Goal: Information Seeking & Learning: Learn about a topic

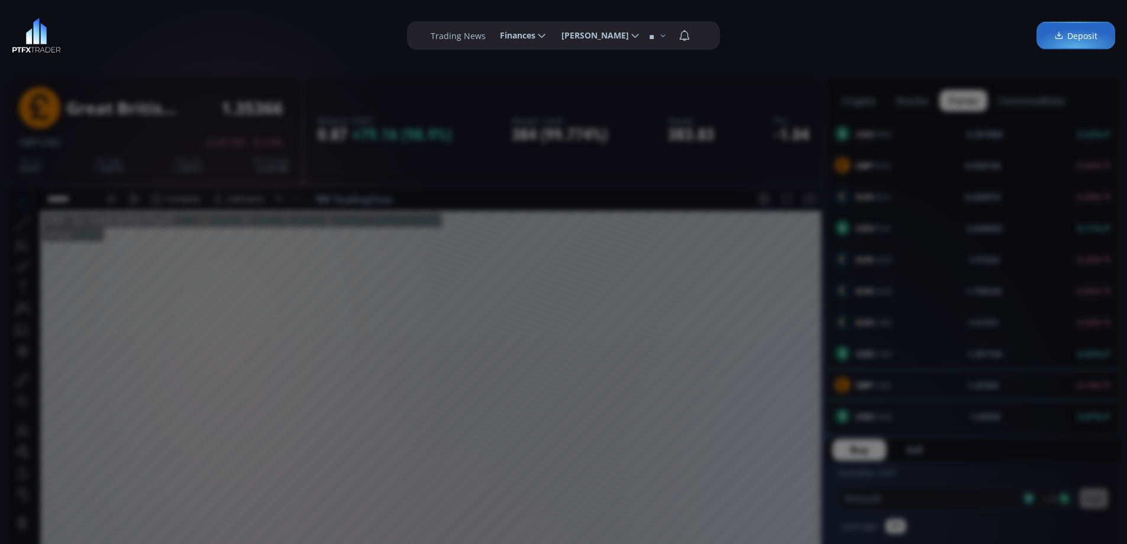
click at [264, 57] on div "**********" at bounding box center [563, 35] width 1127 height 71
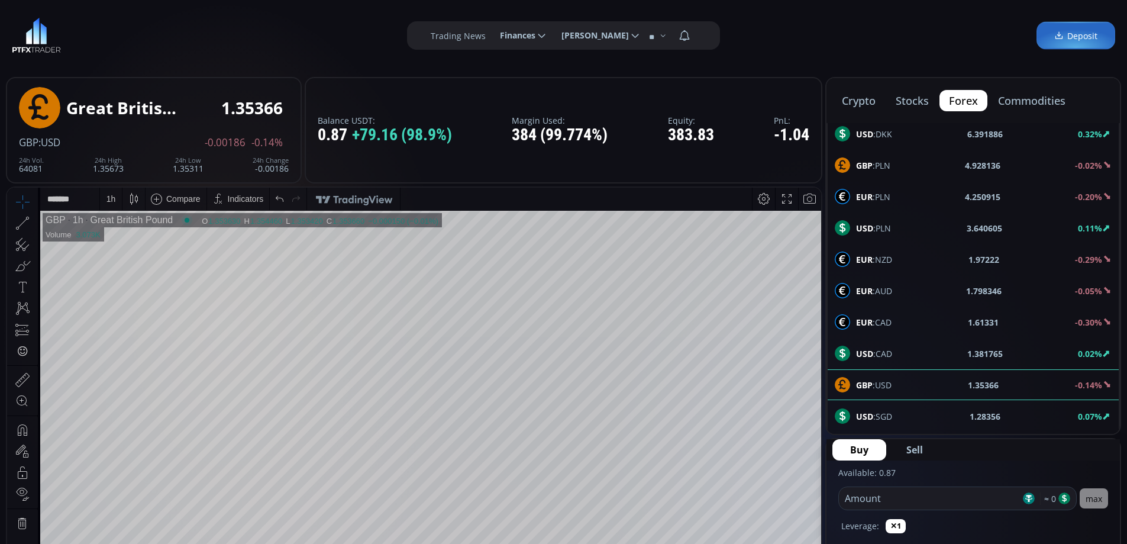
click at [1036, 101] on button "commodities" at bounding box center [1032, 100] width 86 height 21
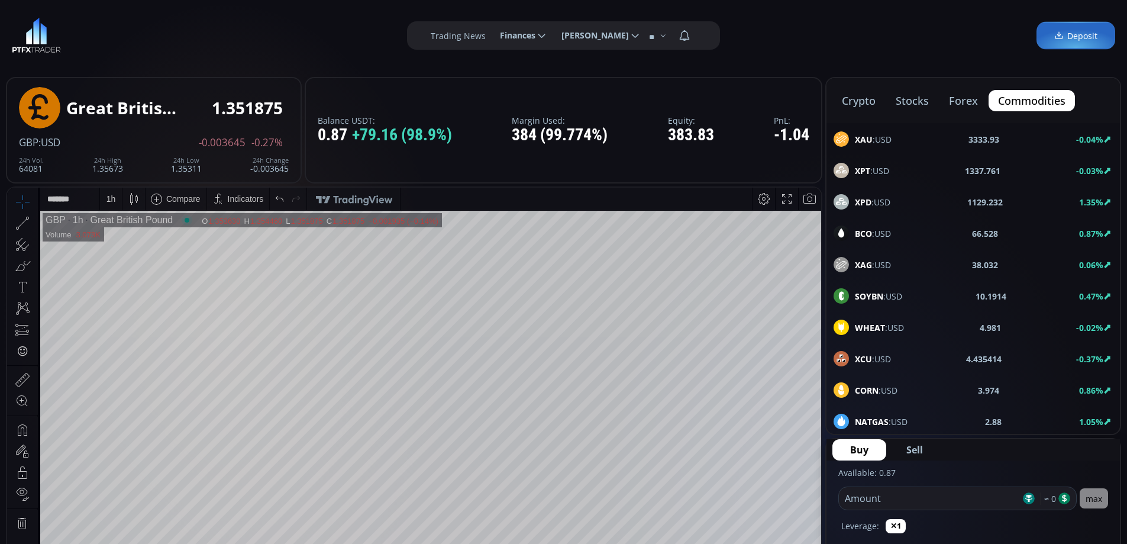
click at [881, 141] on span "XAU :USD" at bounding box center [873, 139] width 37 height 12
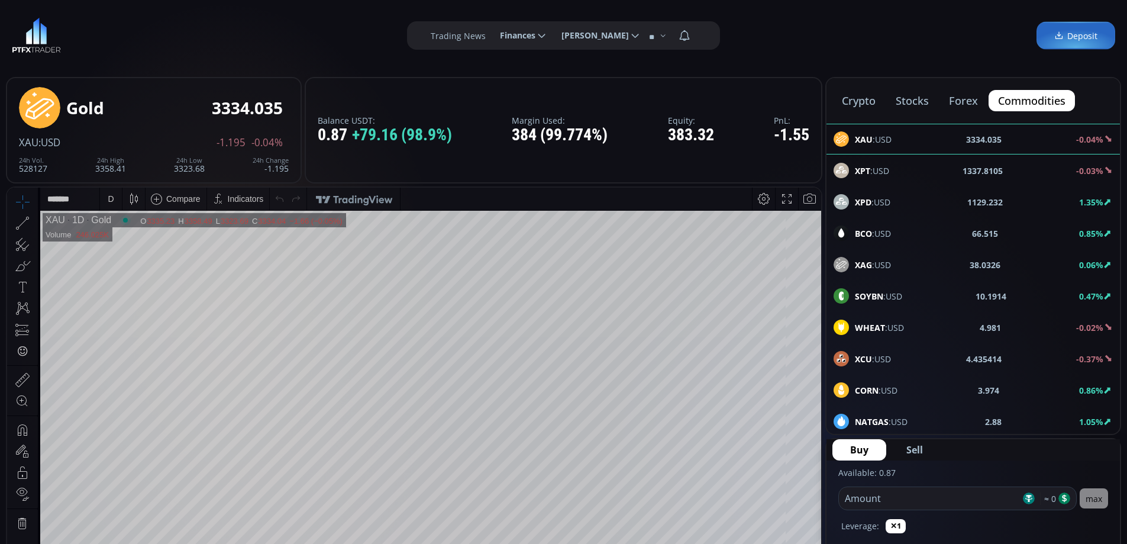
click at [881, 227] on span "BCO :USD" at bounding box center [873, 233] width 36 height 12
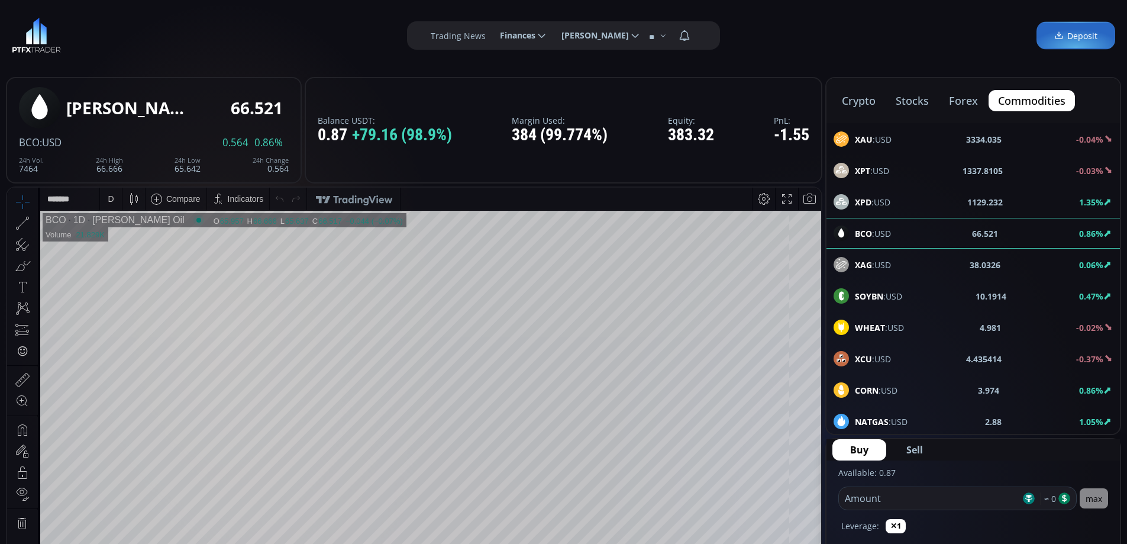
click at [880, 168] on span "XPT :USD" at bounding box center [872, 171] width 34 height 12
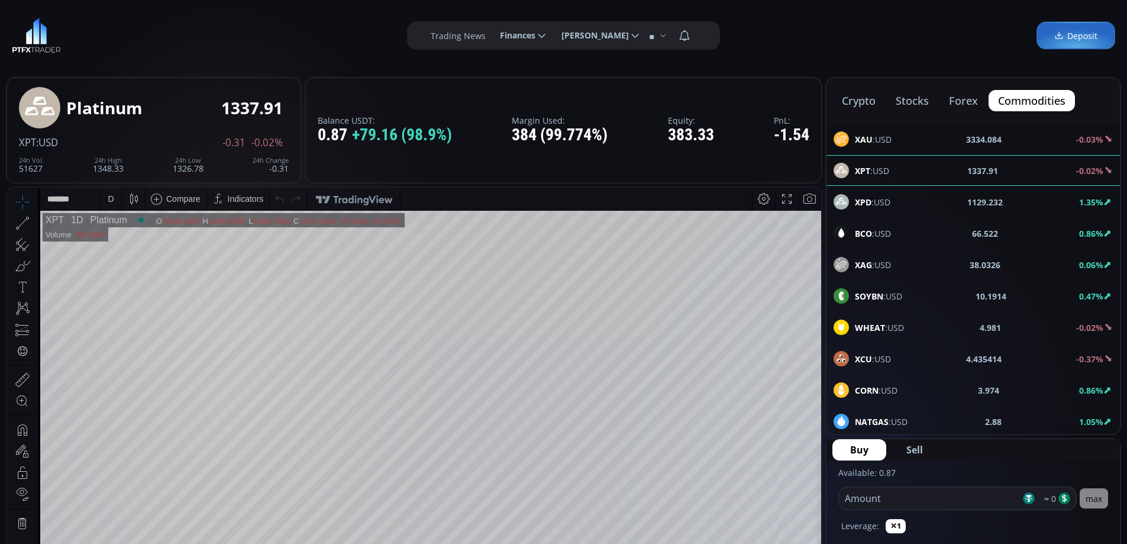
click at [989, 100] on button "crypto" at bounding box center [1032, 100] width 86 height 21
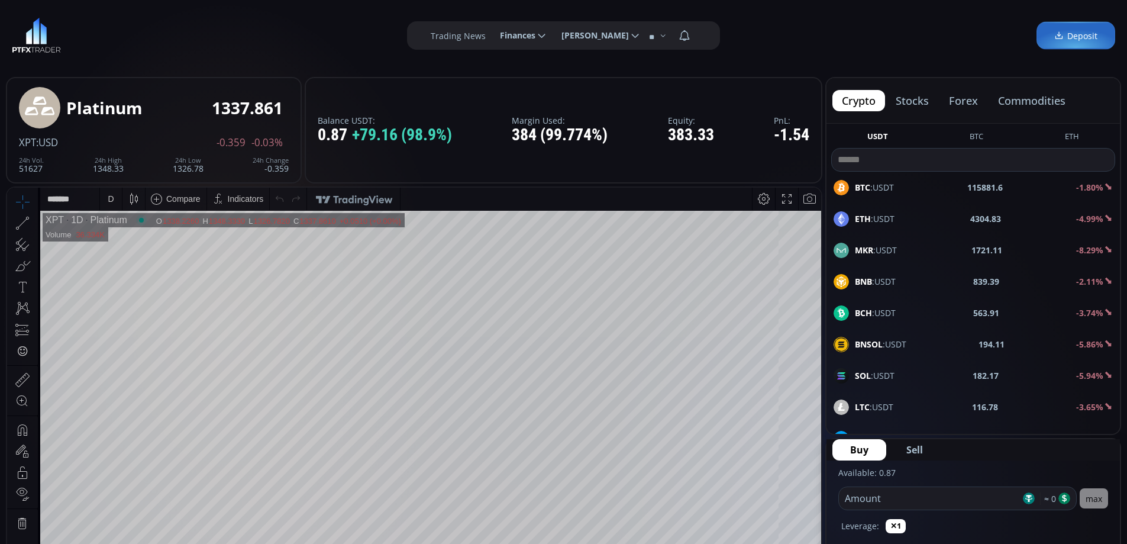
click at [894, 190] on div "BTC :USDT 115881.6 -1.80%" at bounding box center [973, 187] width 279 height 15
click at [112, 195] on div "D" at bounding box center [111, 198] width 6 height 9
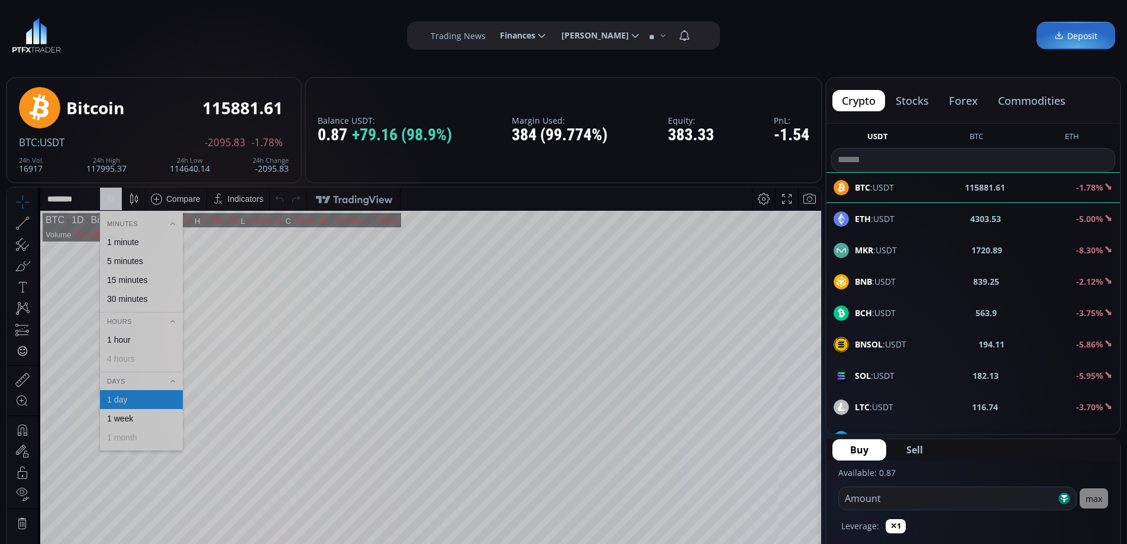
click at [137, 337] on div "1 hour" at bounding box center [141, 339] width 72 height 9
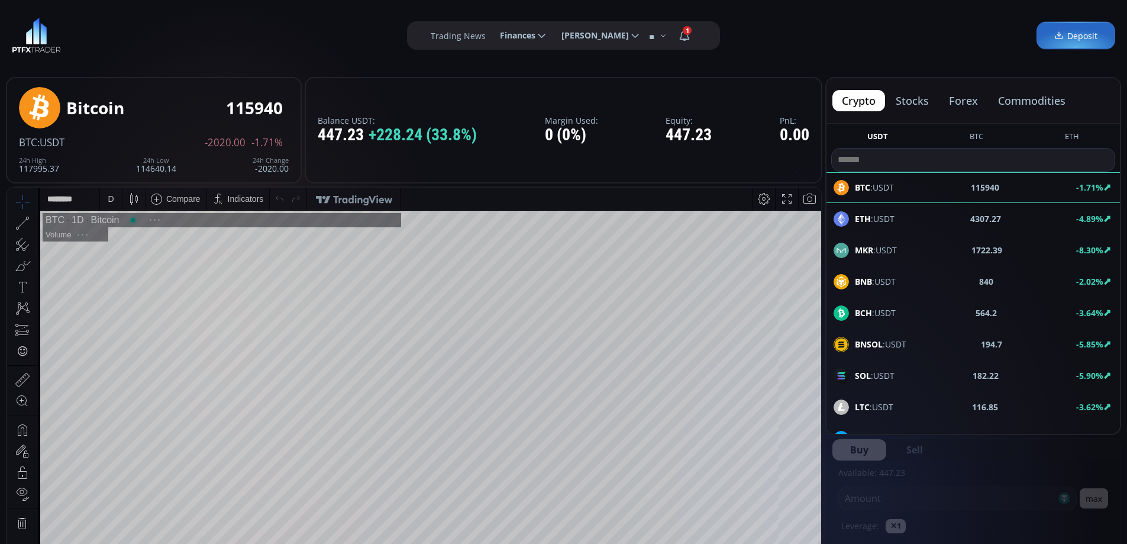
drag, startPoint x: 965, startPoint y: 99, endPoint x: 991, endPoint y: 139, distance: 47.9
click at [966, 99] on button "forex" at bounding box center [964, 100] width 48 height 21
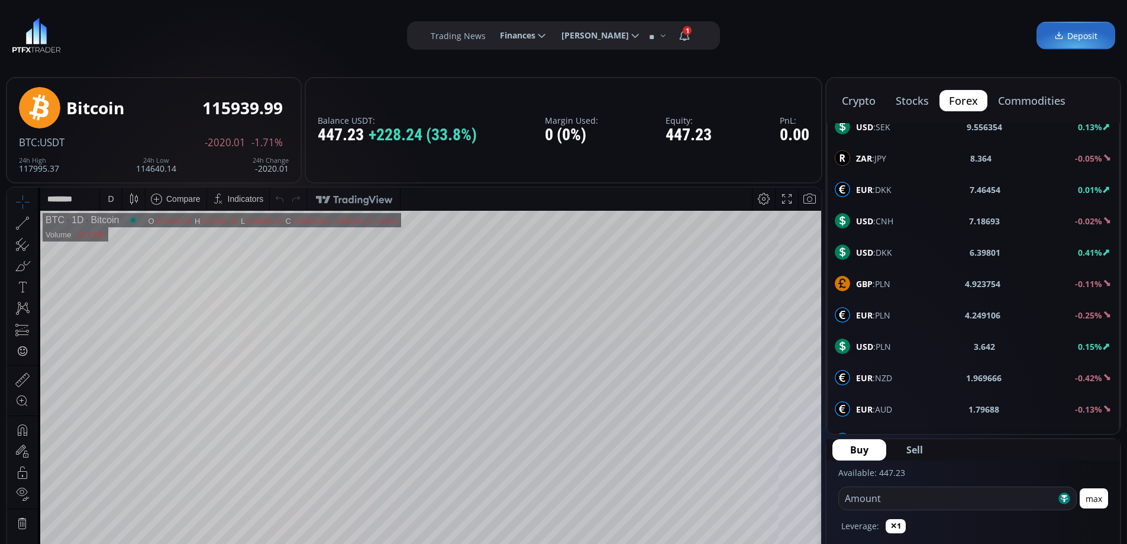
scroll to position [473, 0]
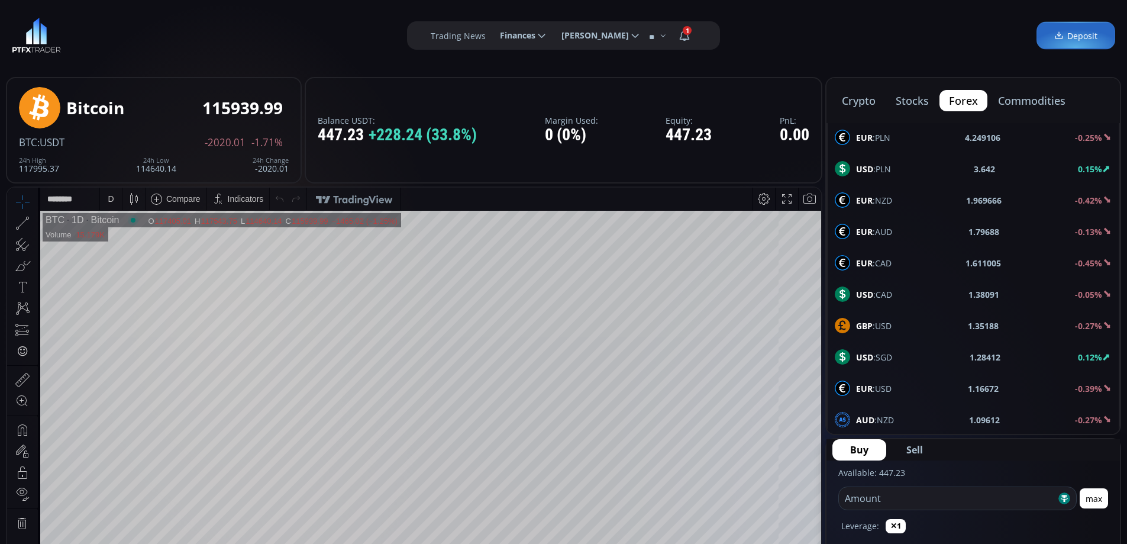
click at [888, 324] on span "GBP :USD" at bounding box center [874, 326] width 36 height 12
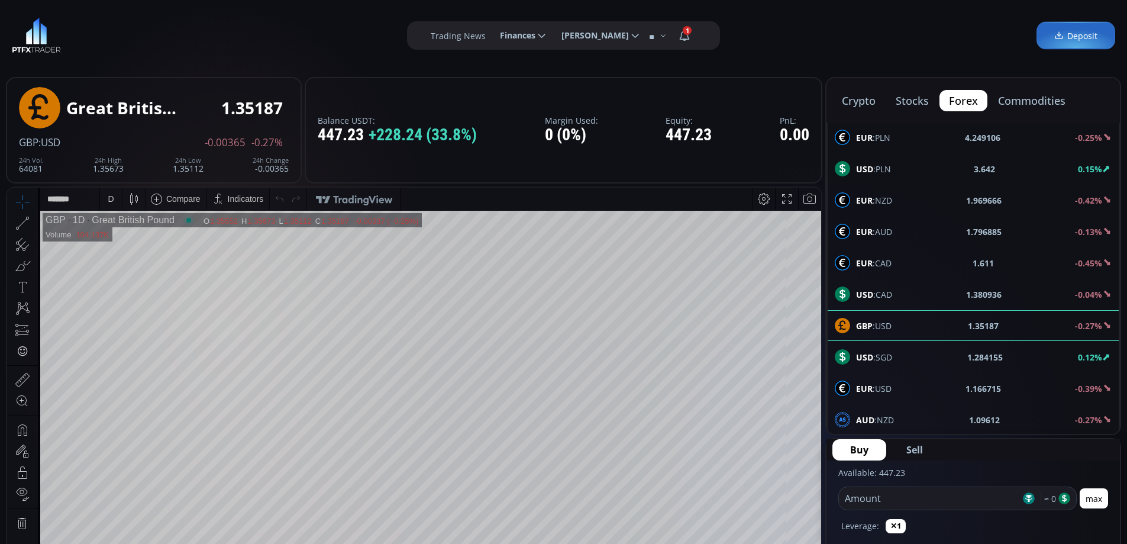
click at [110, 196] on div "D" at bounding box center [111, 198] width 6 height 9
click at [124, 348] on div "1 hour" at bounding box center [141, 339] width 83 height 19
